Goal: Task Accomplishment & Management: Manage account settings

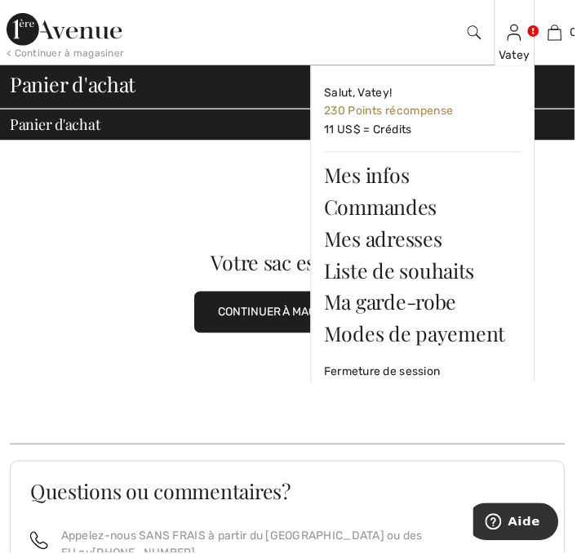
click at [524, 31] on link at bounding box center [517, 32] width 14 height 14
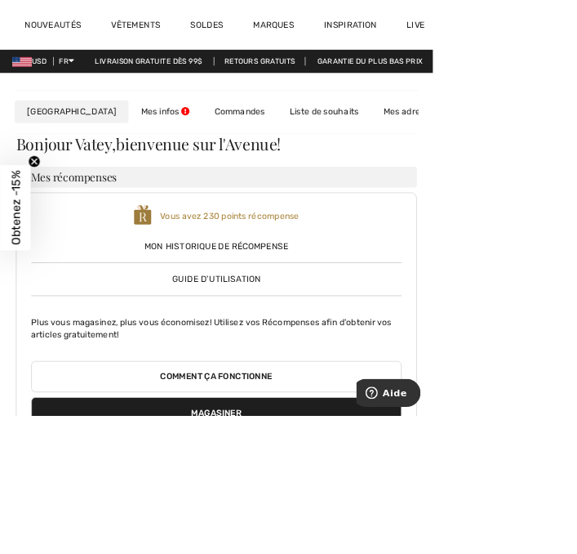
click at [577, 166] on html "Nous respectons votre vie privée. Nous utilisons des cookies pour améliorer vot…" at bounding box center [288, 277] width 577 height 554
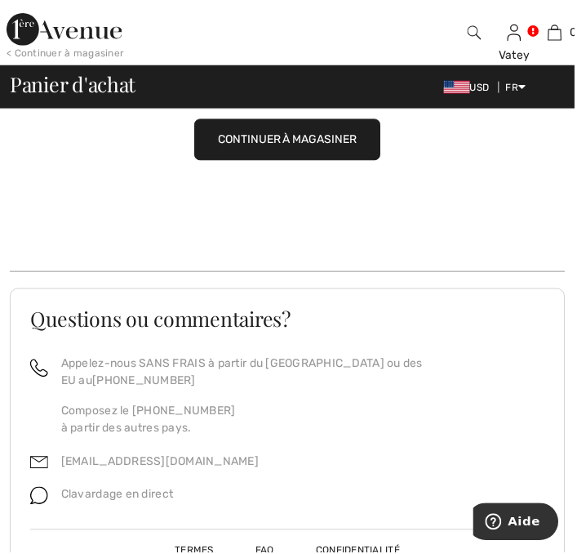
scroll to position [172, 0]
